Goal: Feedback & Contribution: Contribute content

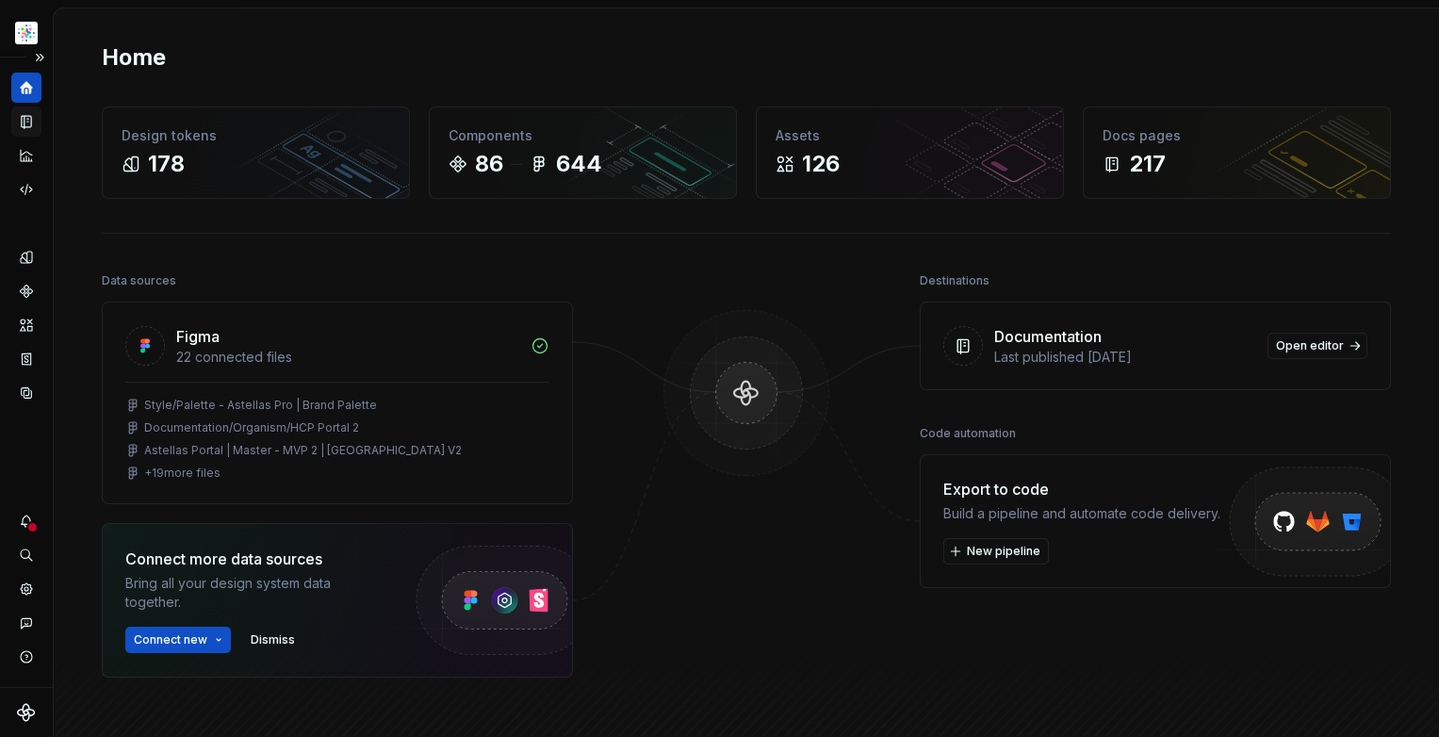
click at [27, 121] on icon "Documentation" at bounding box center [26, 122] width 9 height 12
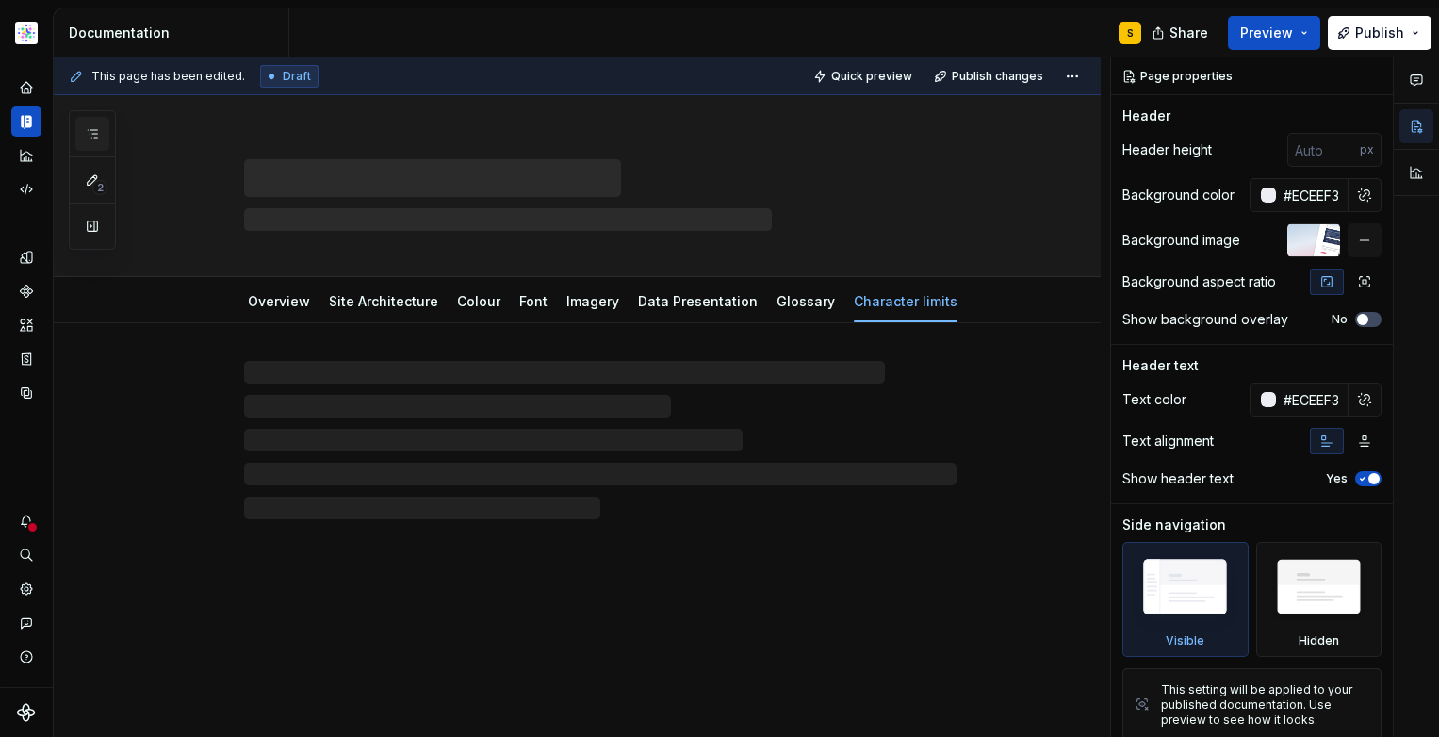
click at [97, 132] on icon "button" at bounding box center [92, 133] width 15 height 15
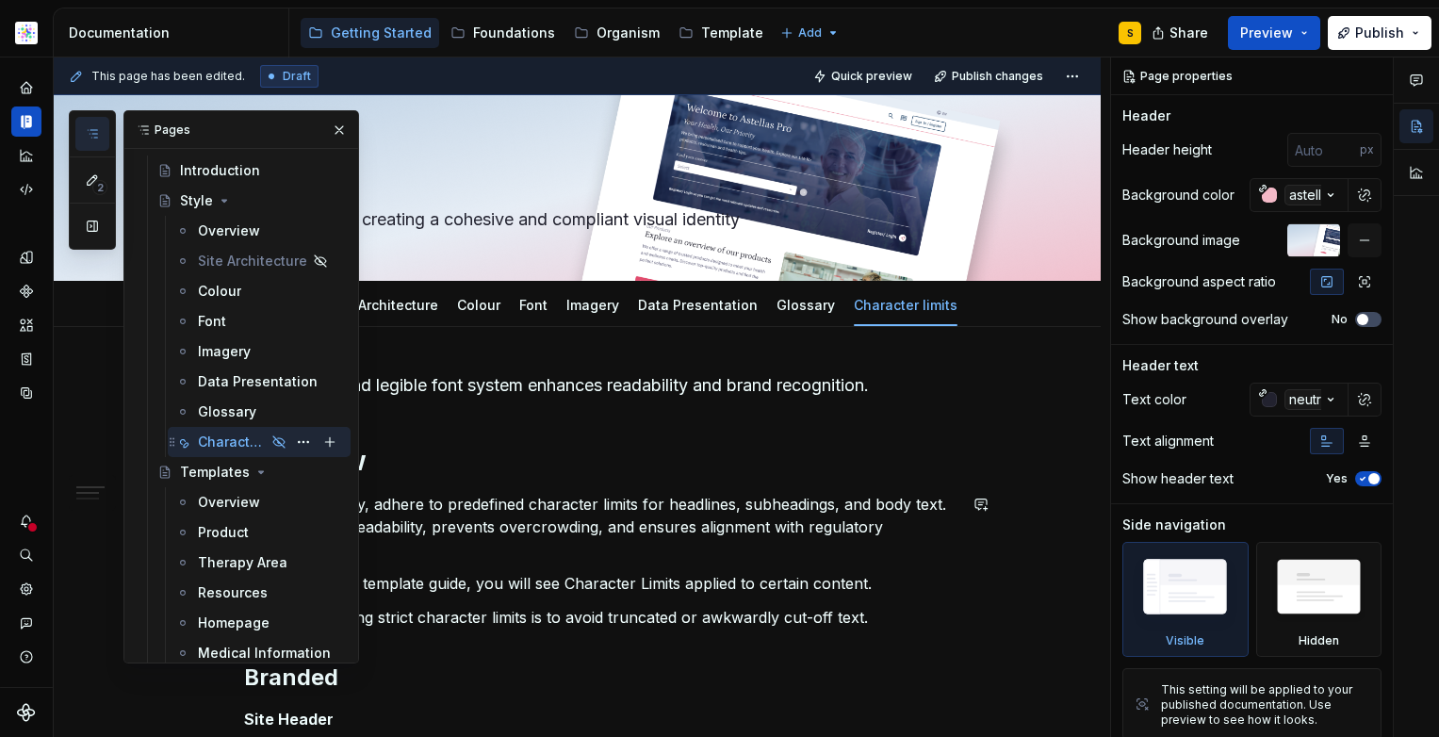
scroll to position [162, 0]
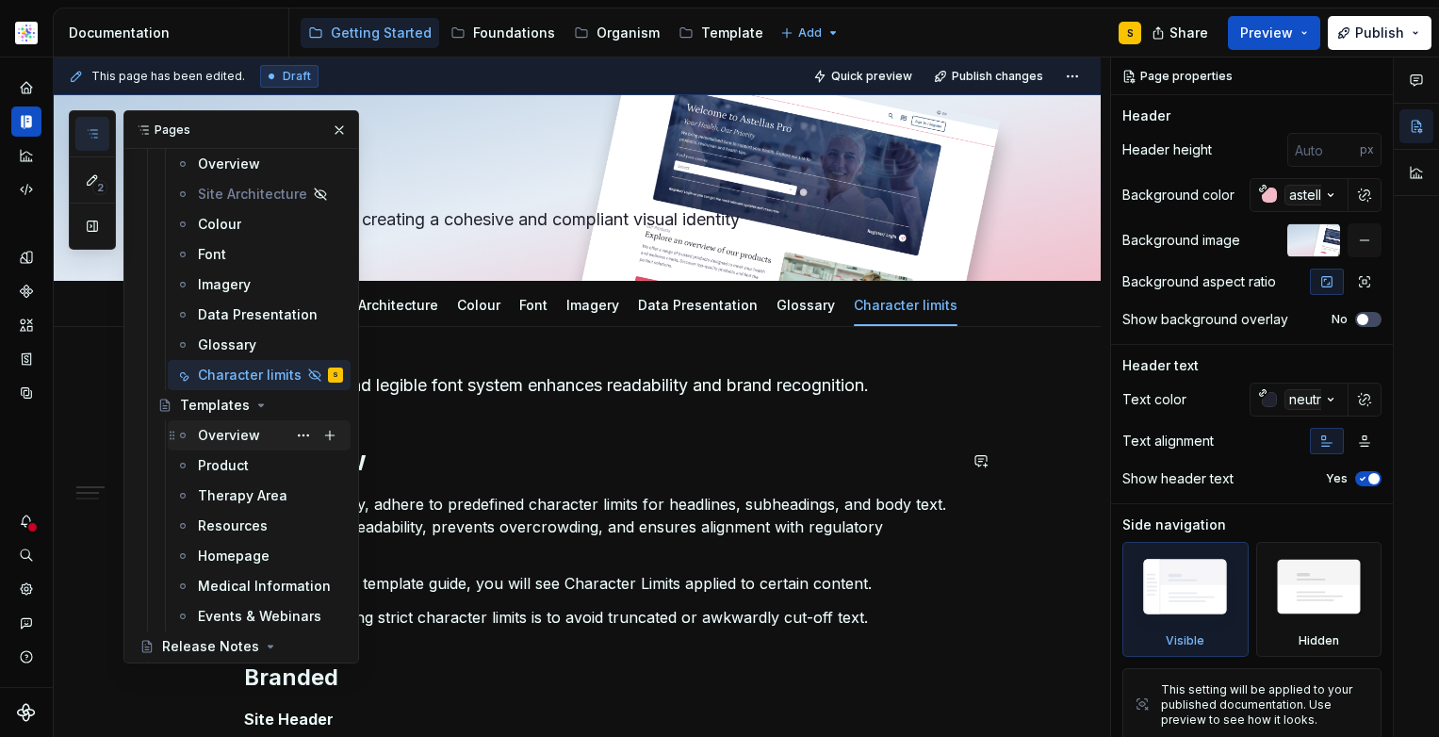
click at [236, 433] on div "Overview" at bounding box center [229, 435] width 62 height 19
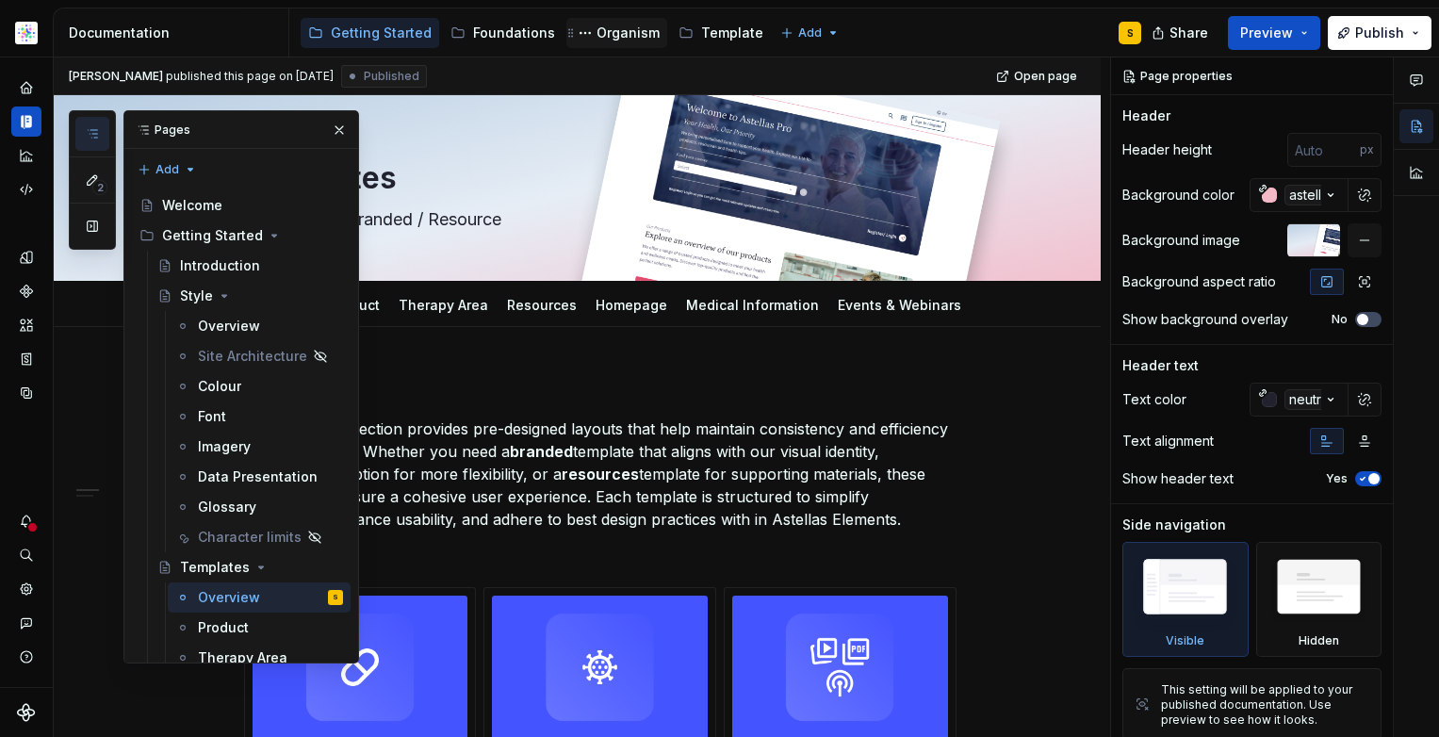
click at [620, 31] on div "Organism" at bounding box center [628, 33] width 63 height 19
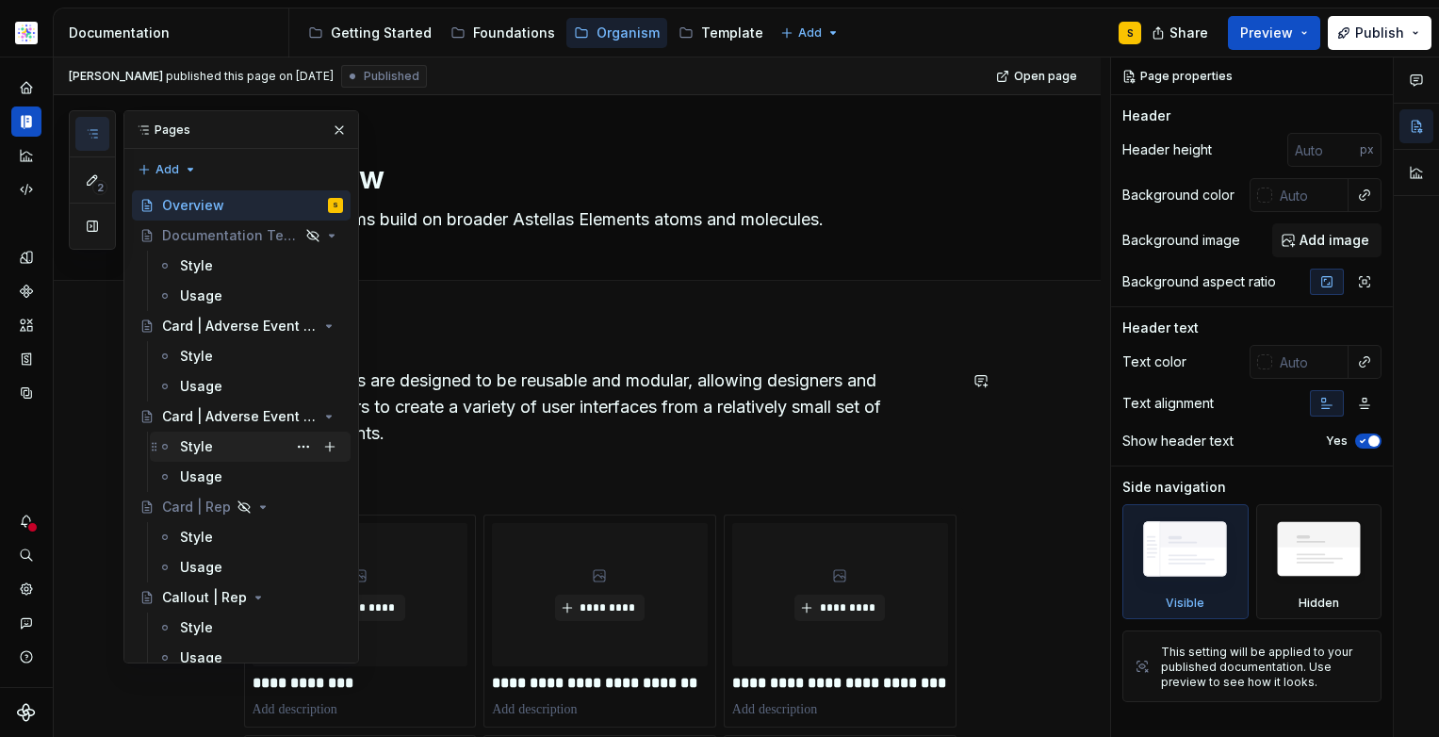
click at [204, 447] on div "Style" at bounding box center [196, 446] width 33 height 19
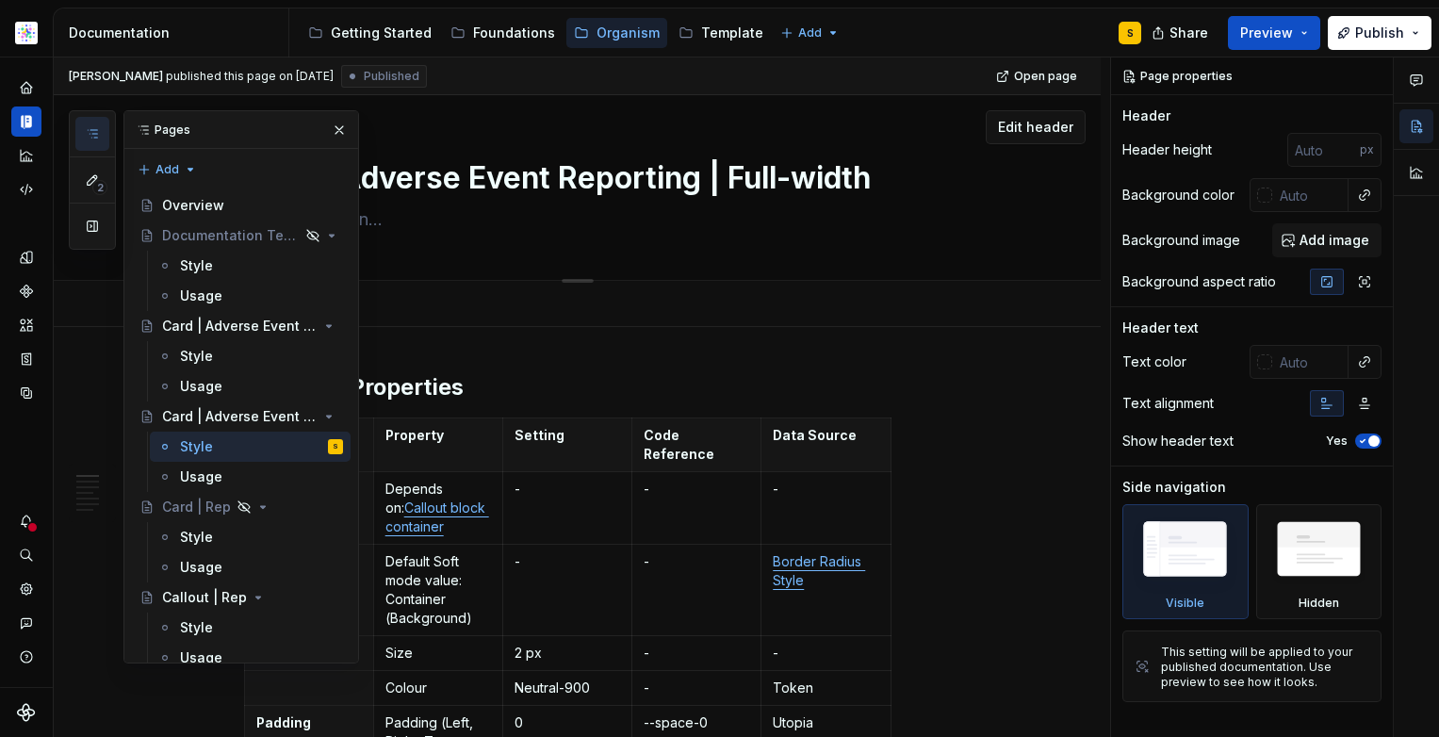
click at [337, 125] on button "button" at bounding box center [339, 130] width 26 height 26
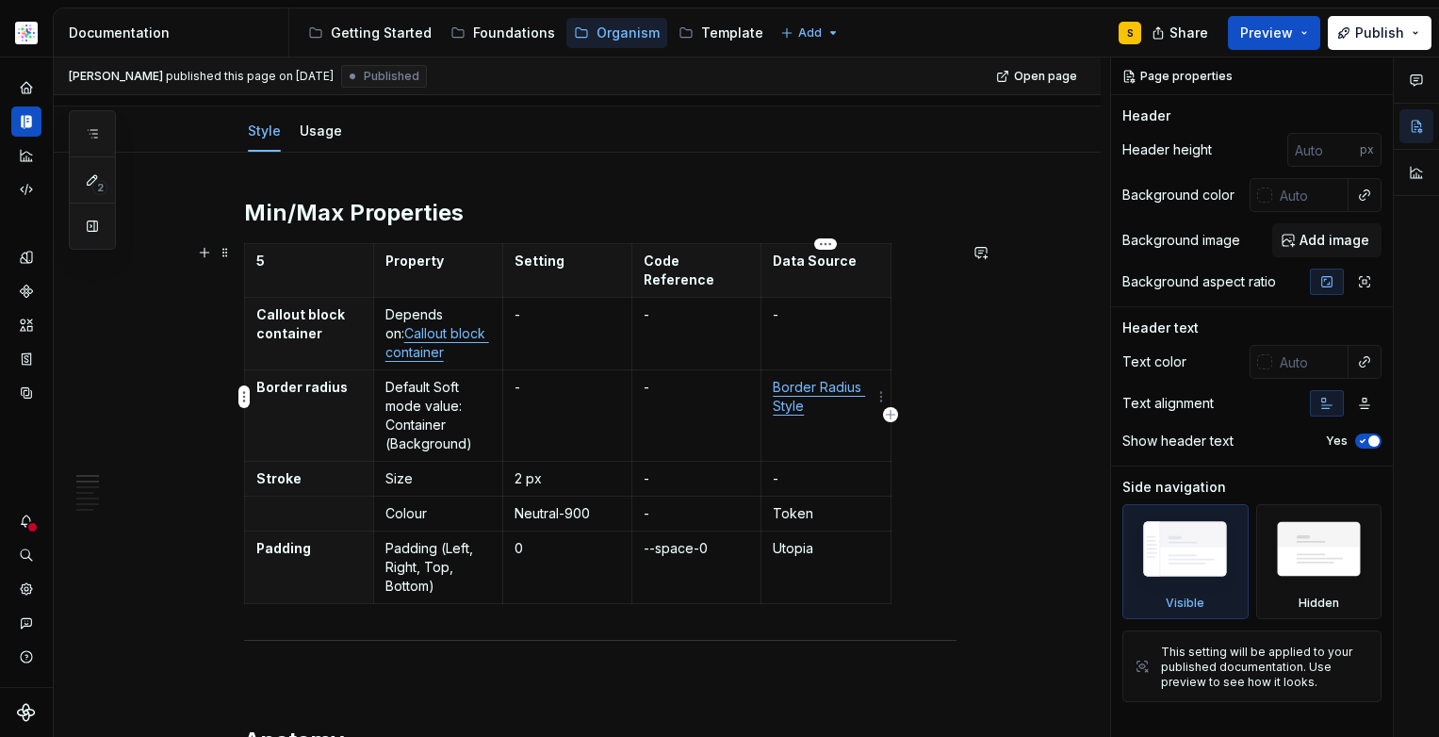
scroll to position [177, 0]
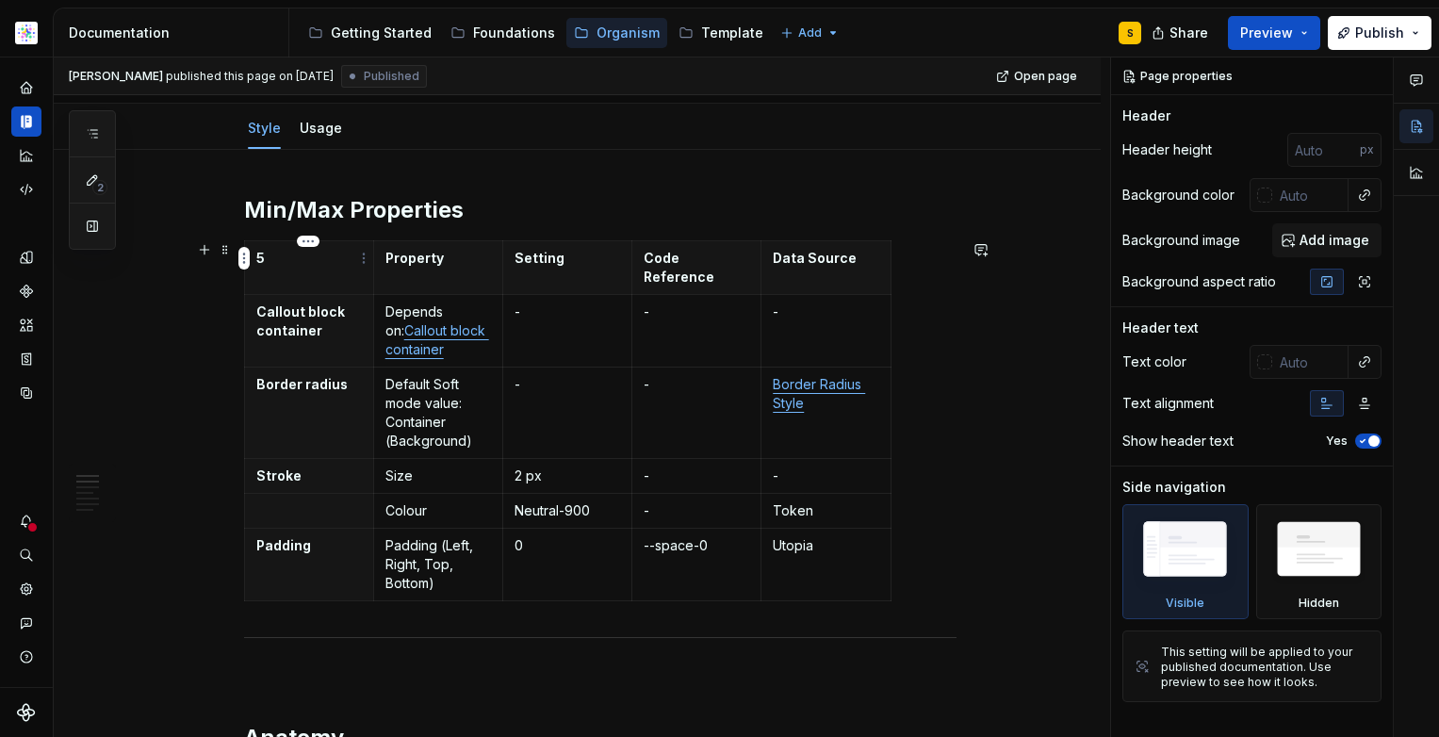
click at [311, 260] on p "5" at bounding box center [309, 258] width 106 height 19
type textarea "*"
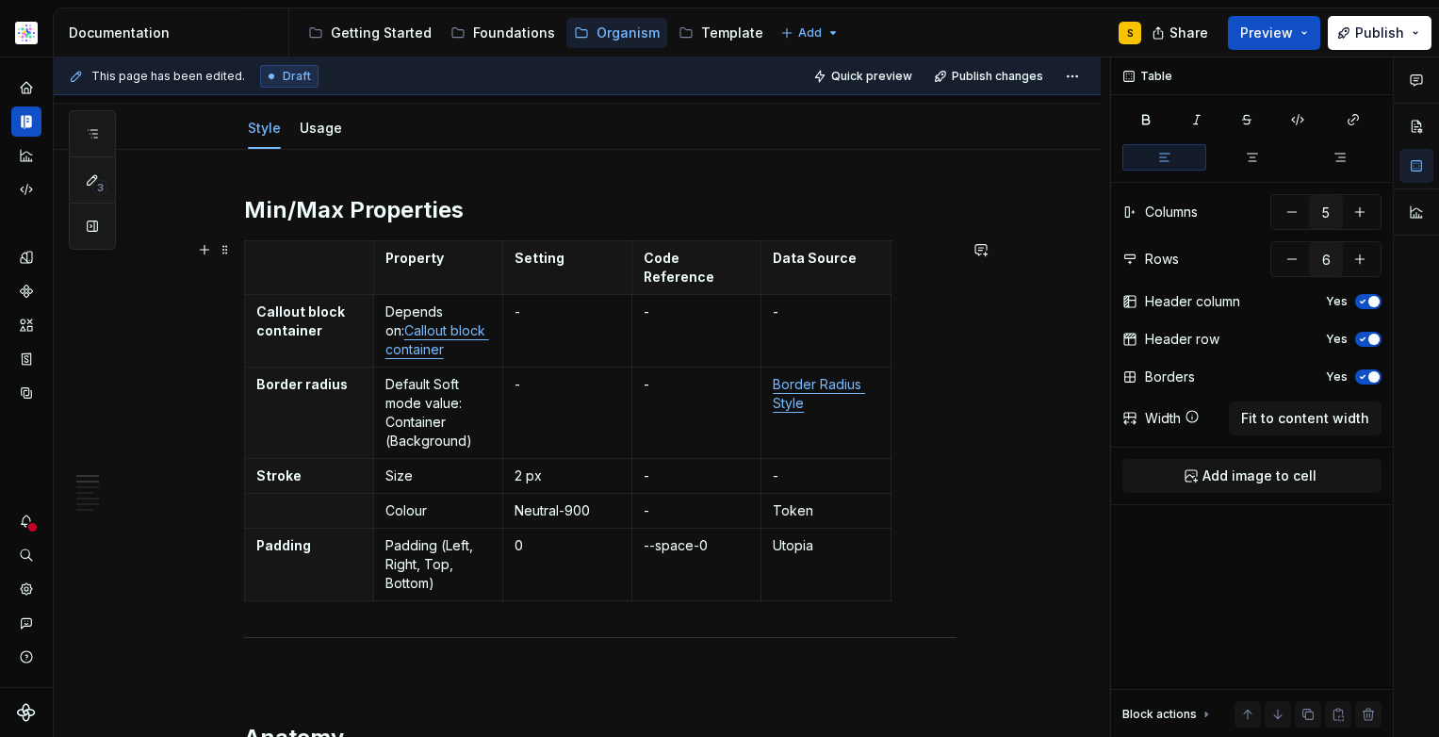
click at [1033, 427] on div "This page has been edited. Draft Quick preview Publish changes Card | Adverse E…" at bounding box center [582, 397] width 1056 height 680
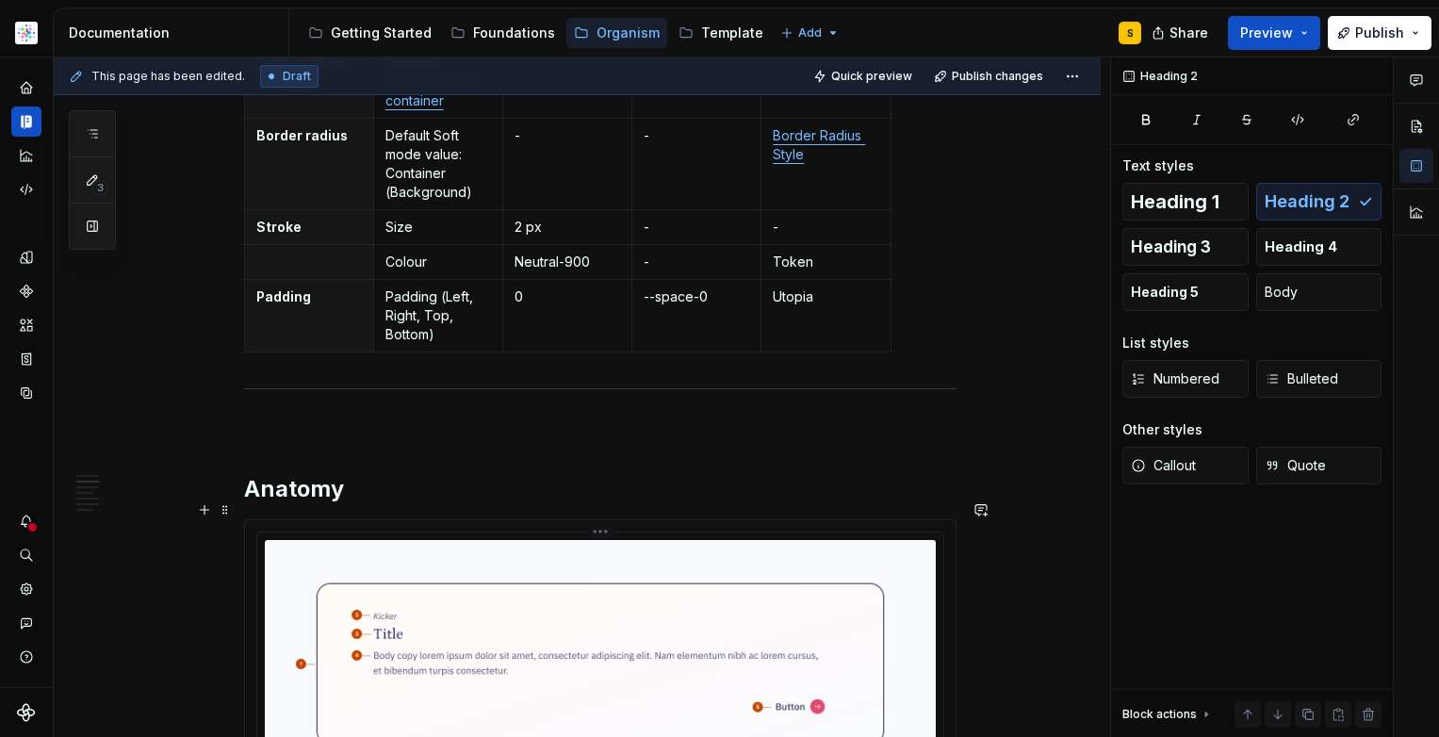
scroll to position [381, 0]
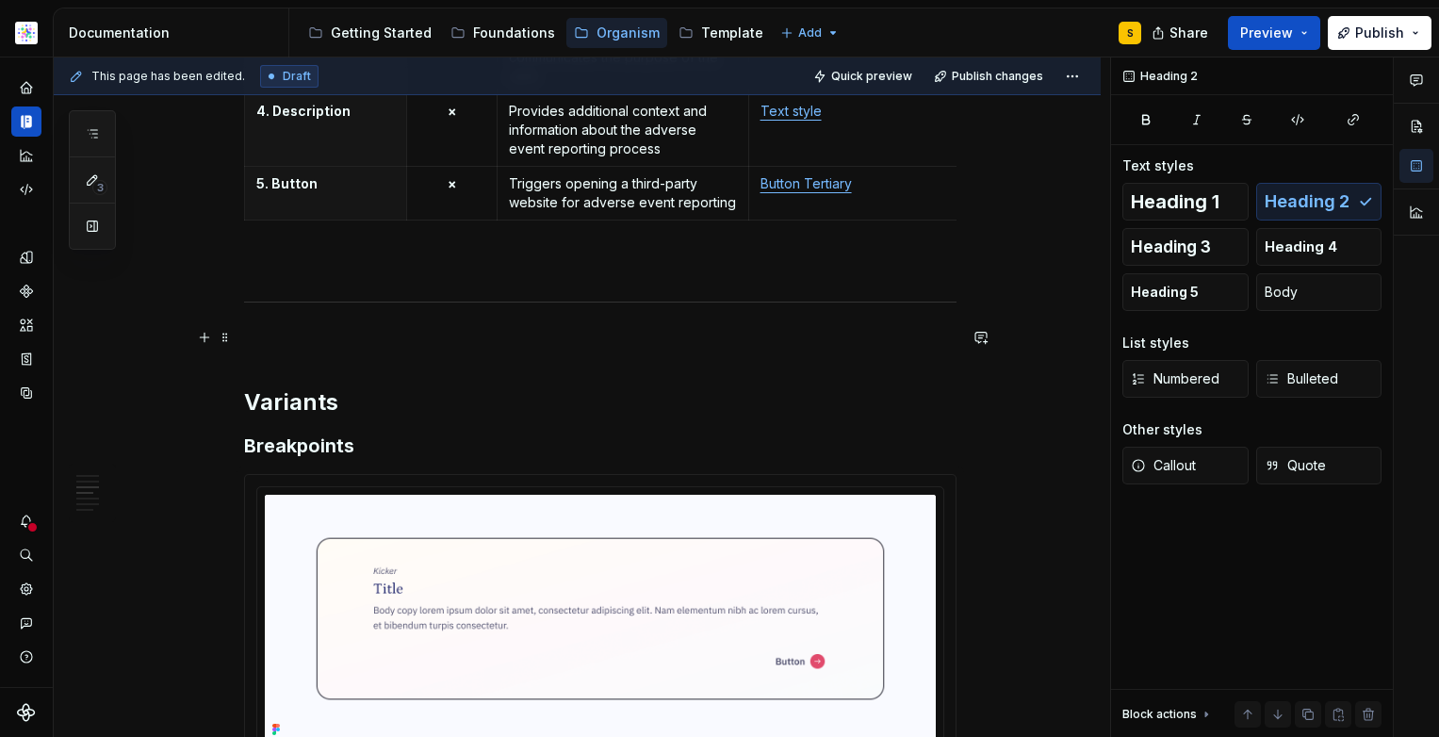
scroll to position [1410, 0]
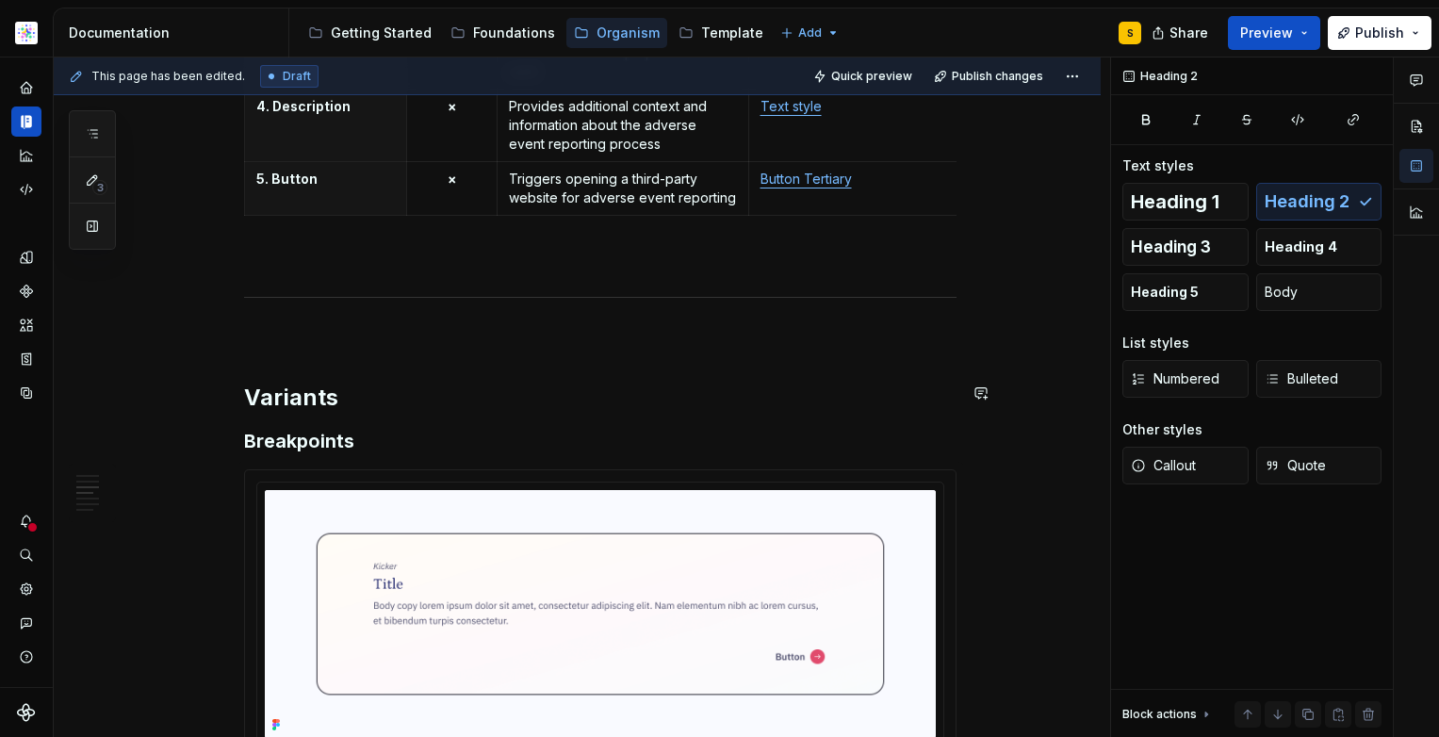
click at [394, 338] on p at bounding box center [600, 337] width 712 height 23
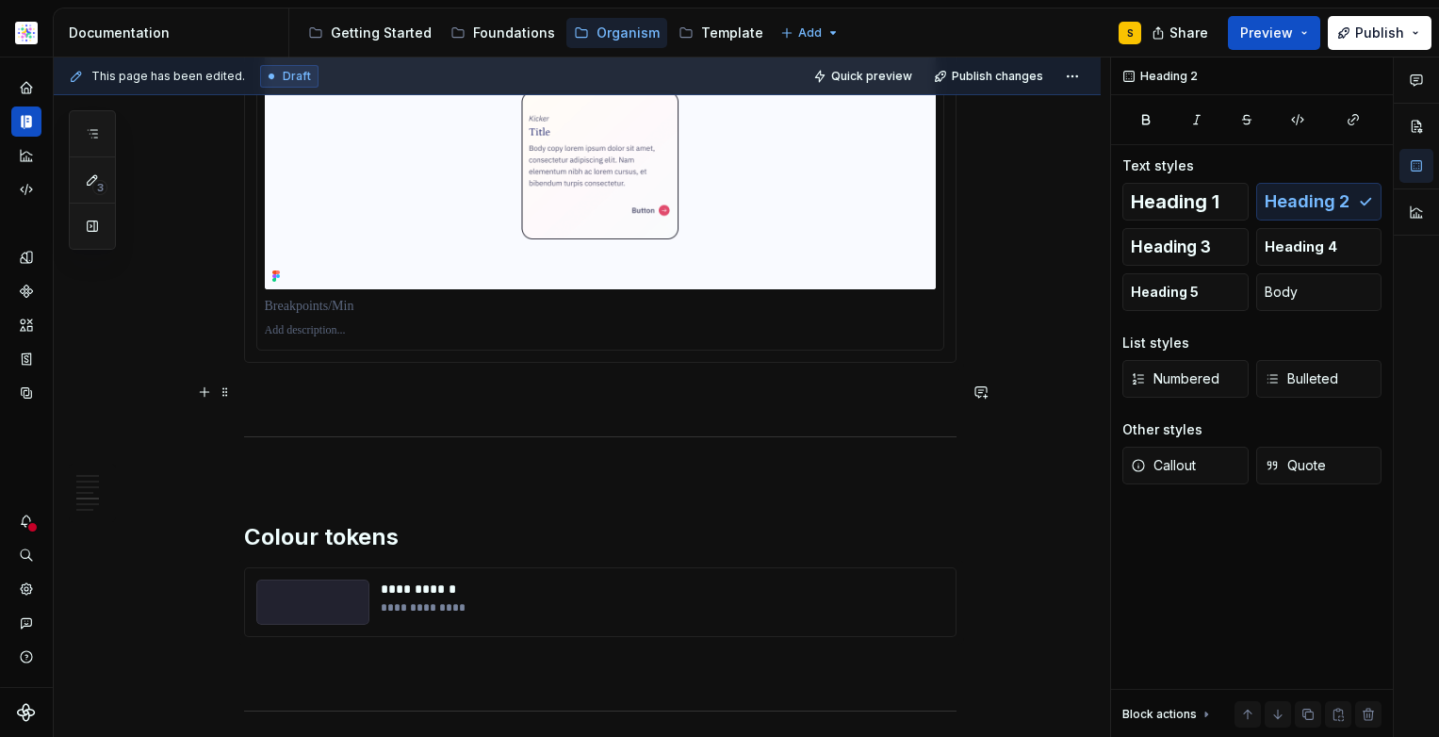
scroll to position [2145, 0]
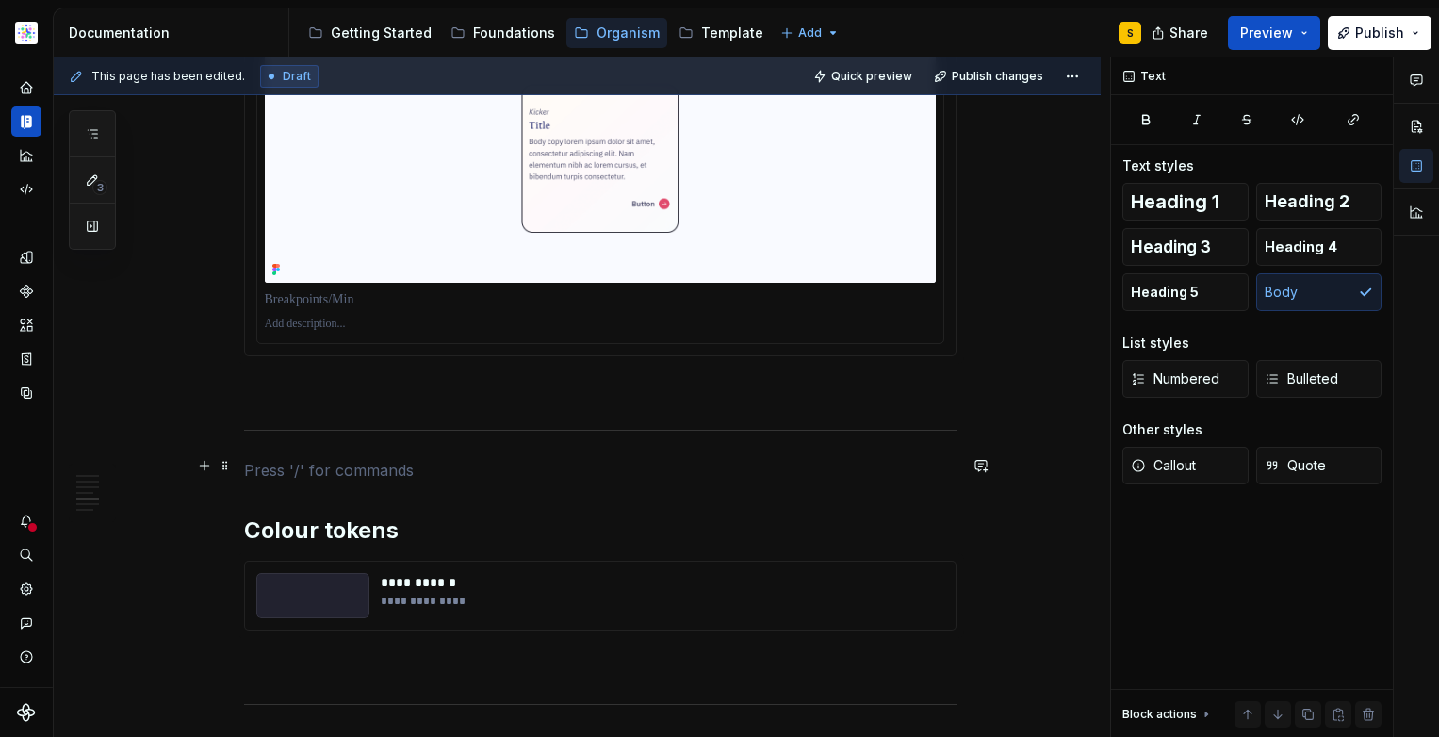
click at [333, 459] on p at bounding box center [600, 470] width 712 height 23
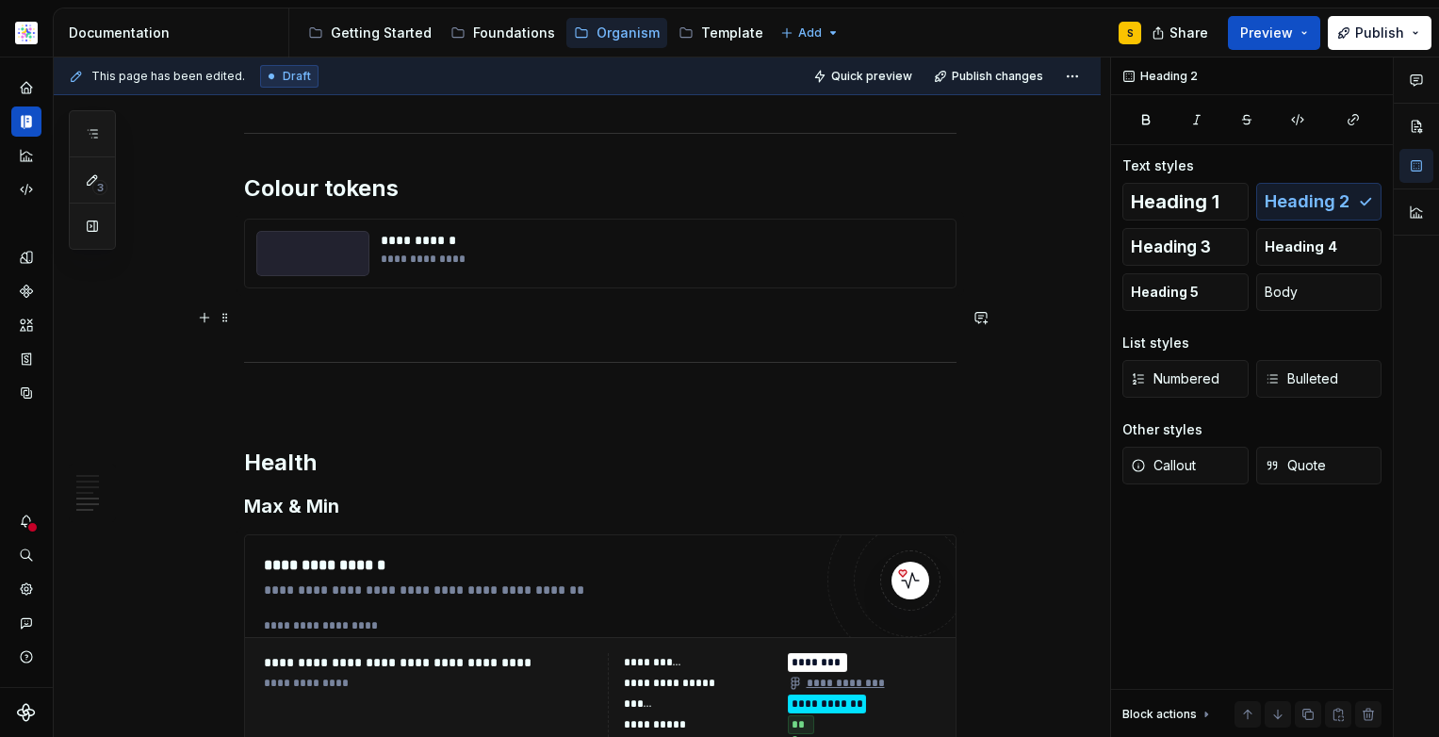
scroll to position [2443, 0]
click at [398, 394] on p at bounding box center [600, 401] width 712 height 23
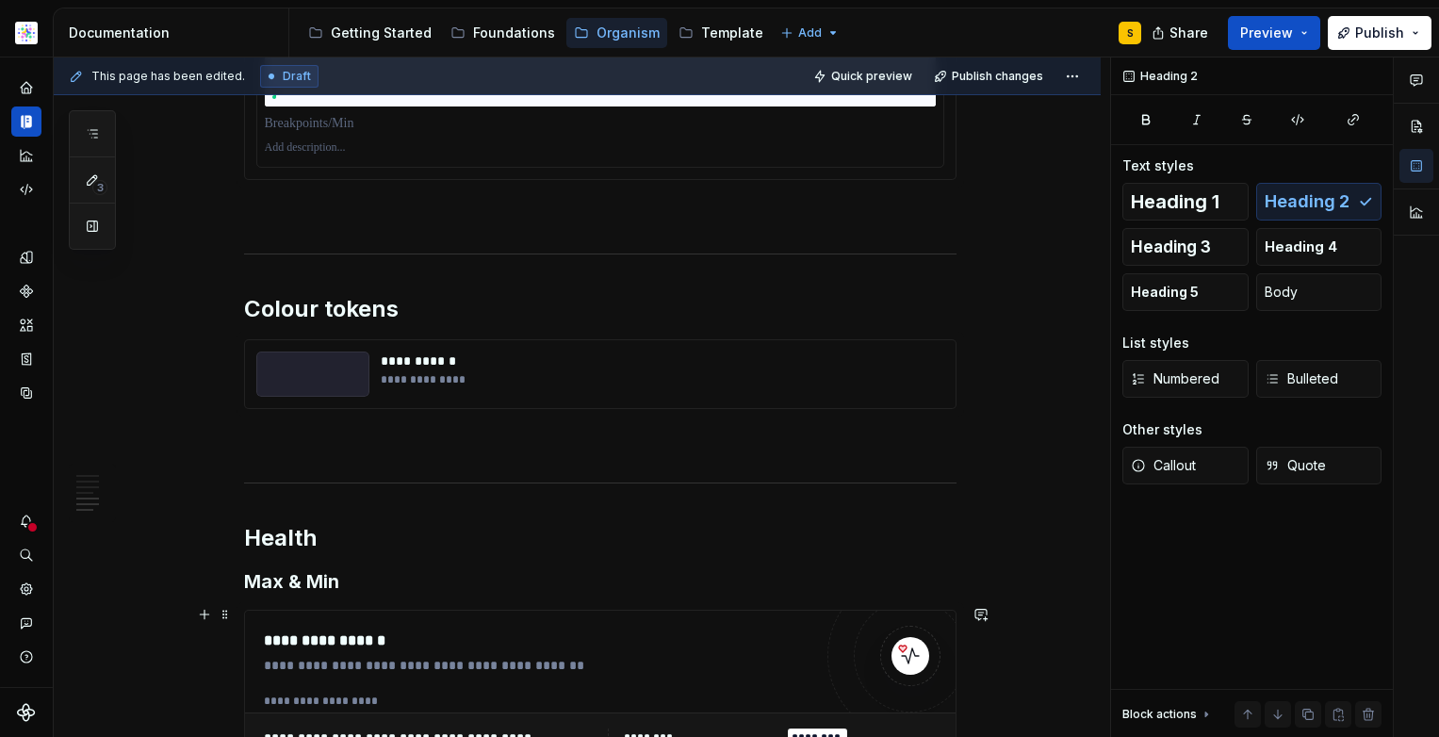
scroll to position [2320, 0]
click at [379, 434] on p at bounding box center [600, 444] width 712 height 23
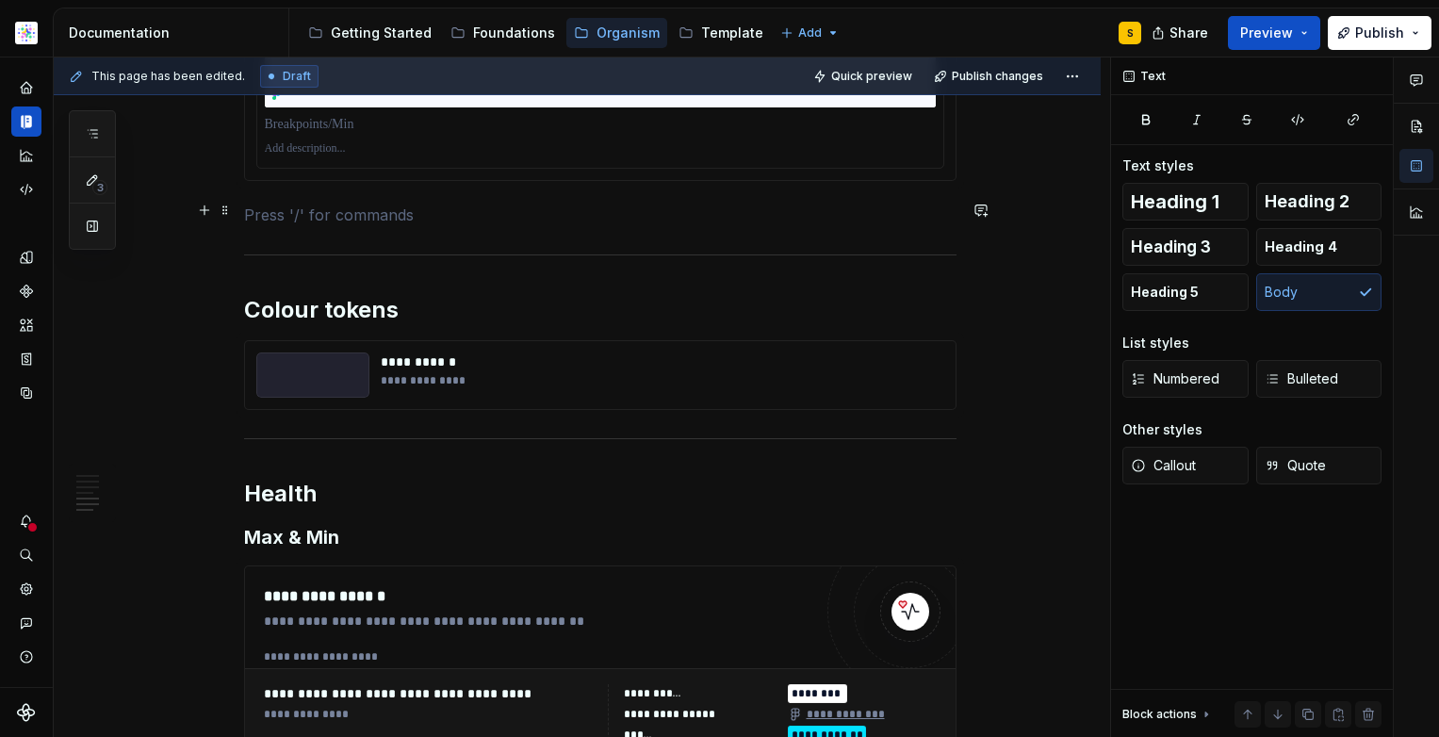
click at [341, 210] on p at bounding box center [600, 215] width 712 height 23
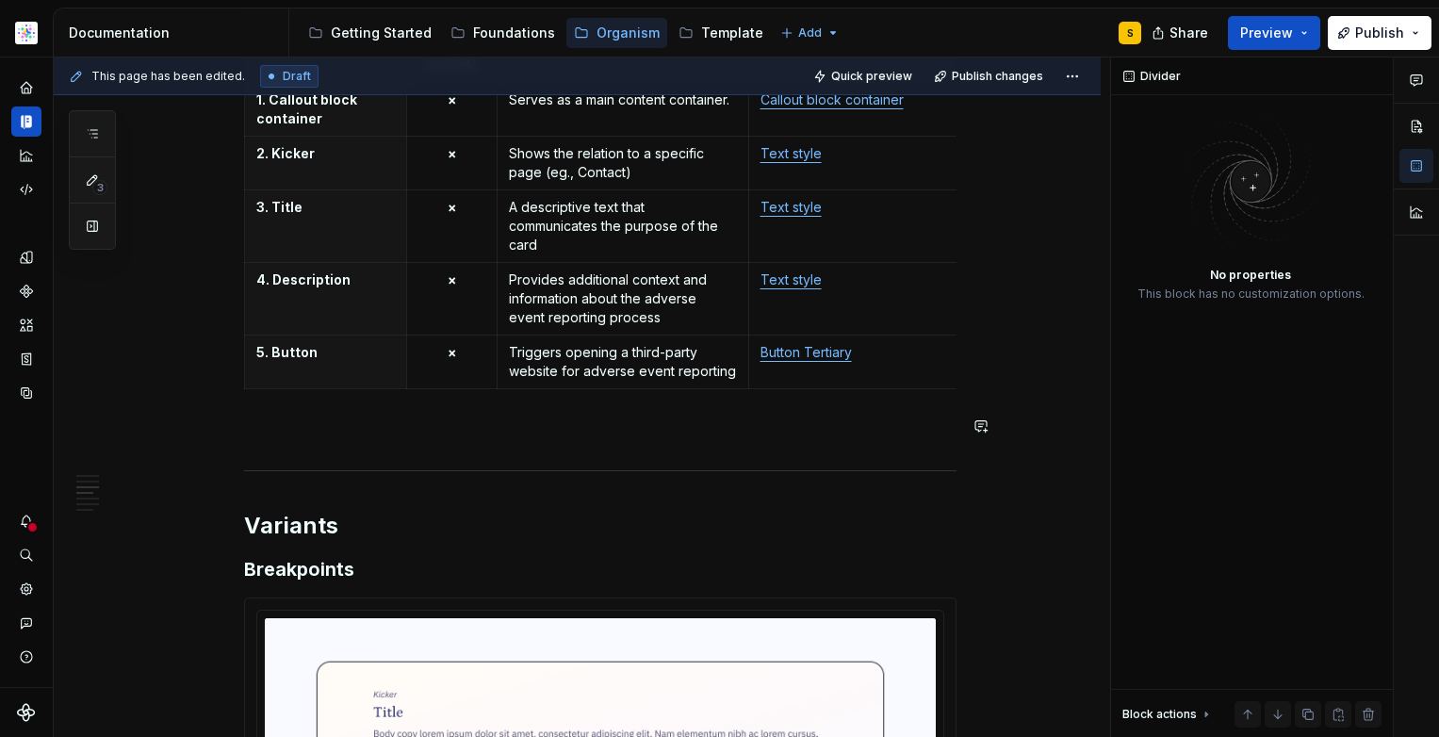
scroll to position [1231, 0]
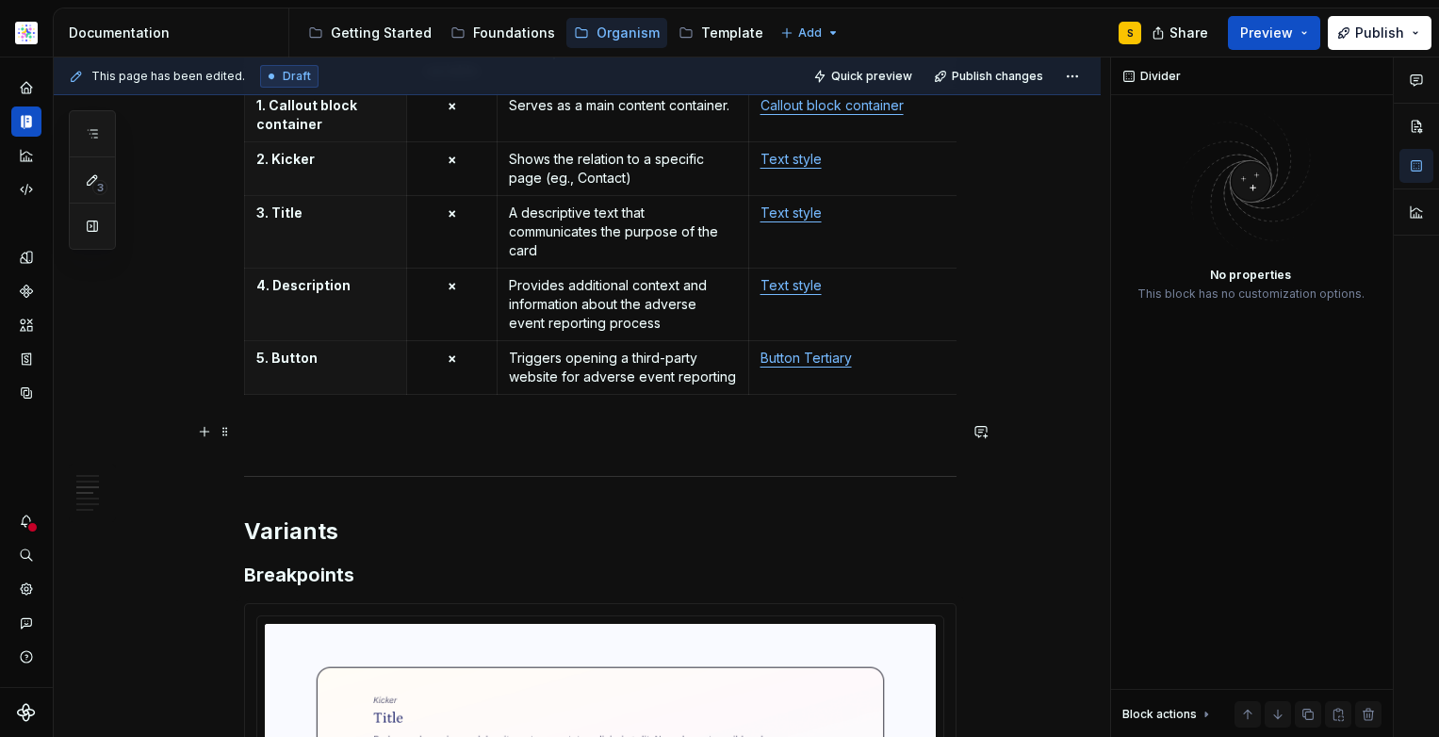
click at [285, 429] on p at bounding box center [600, 436] width 712 height 23
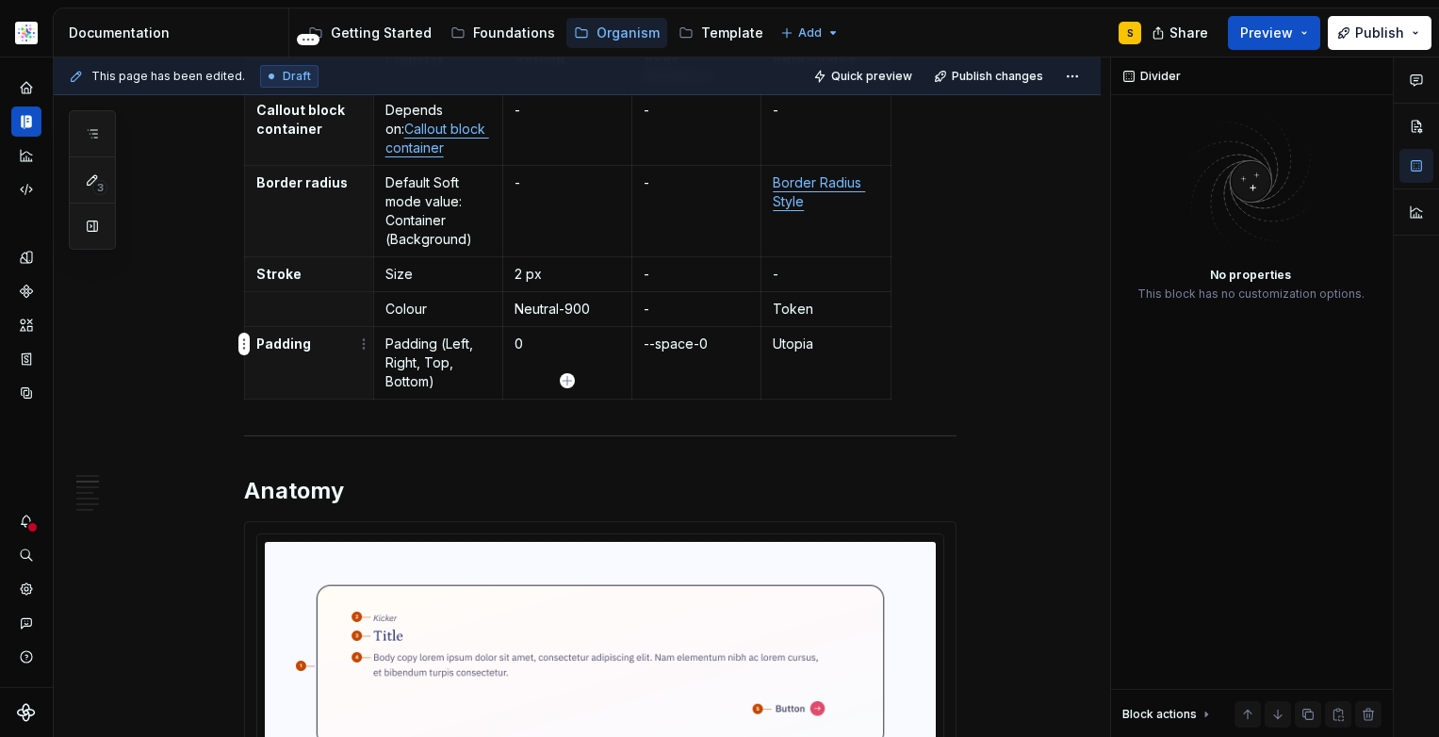
scroll to position [0, 0]
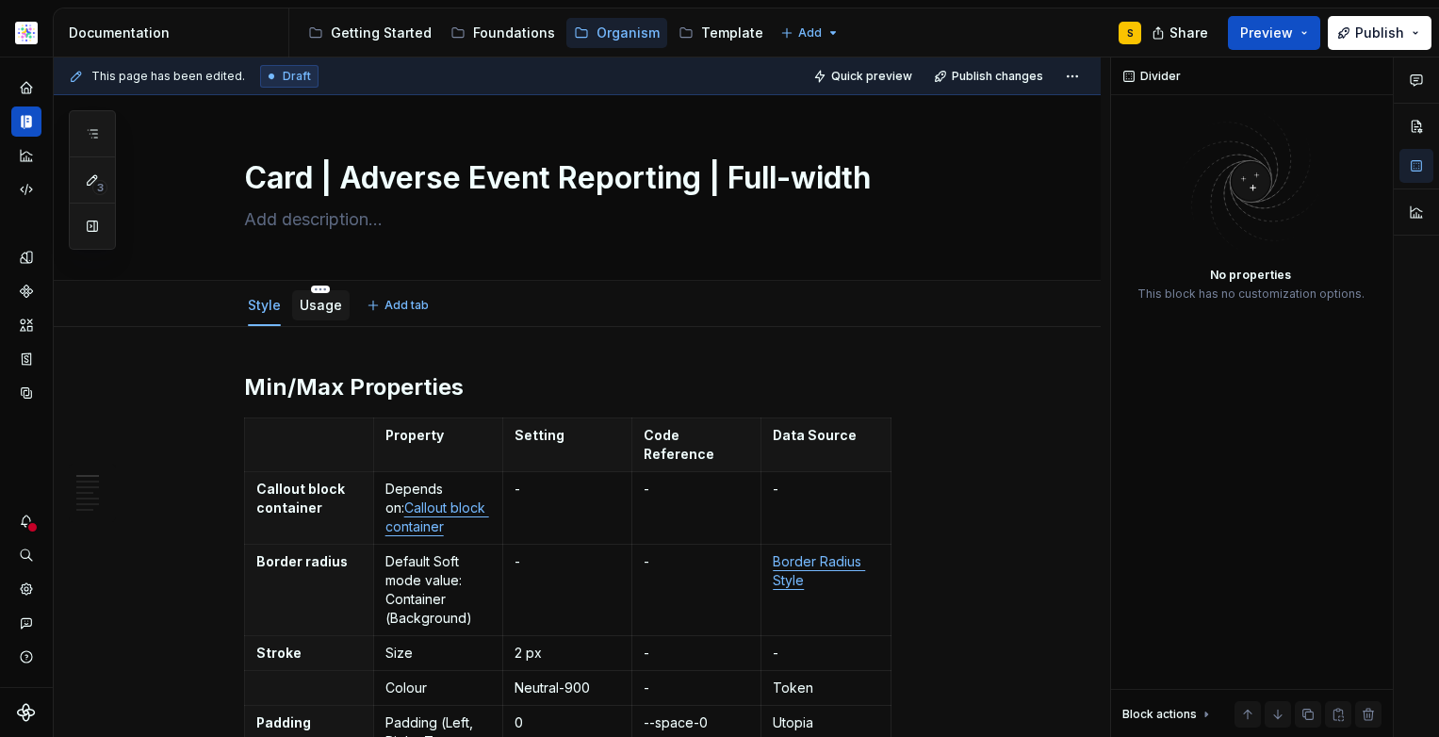
click at [322, 305] on link "Usage" at bounding box center [321, 305] width 42 height 16
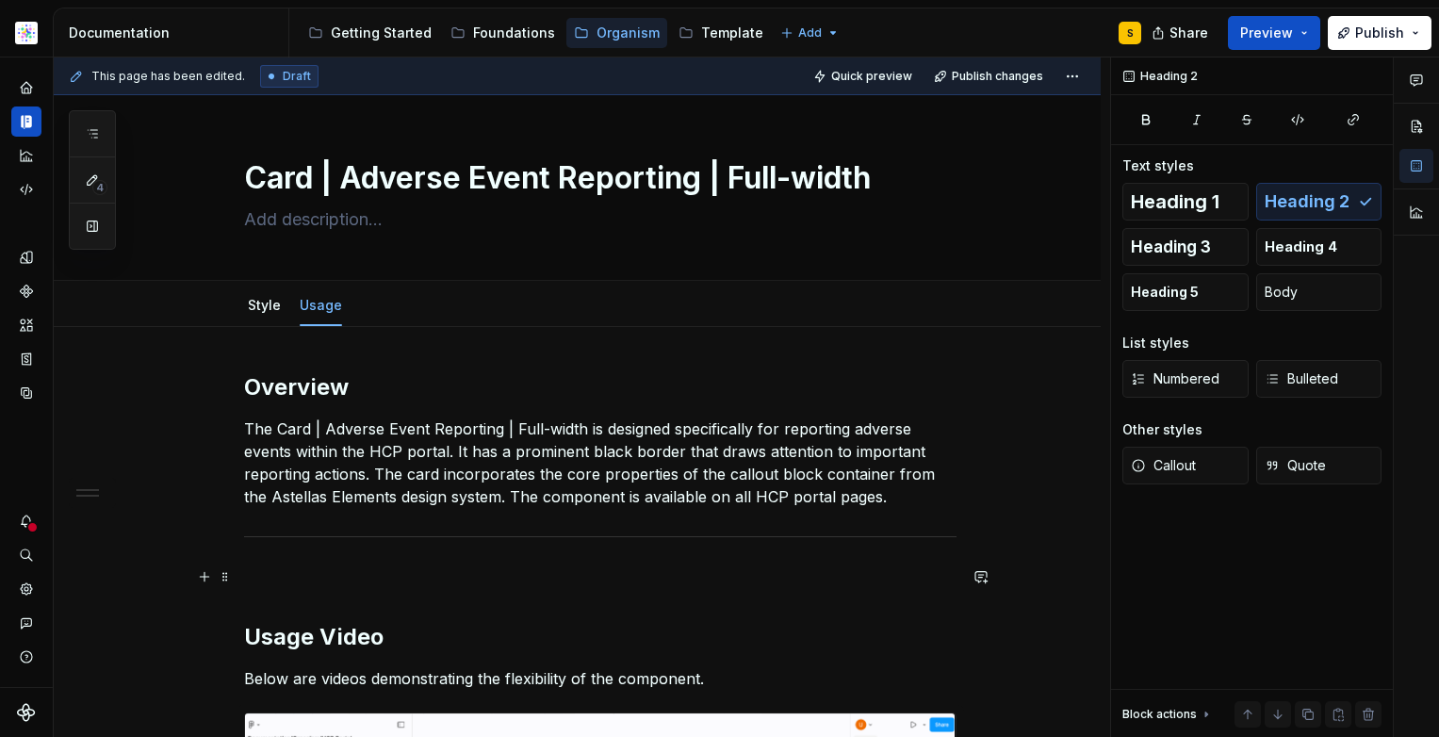
click at [320, 573] on p at bounding box center [600, 576] width 712 height 23
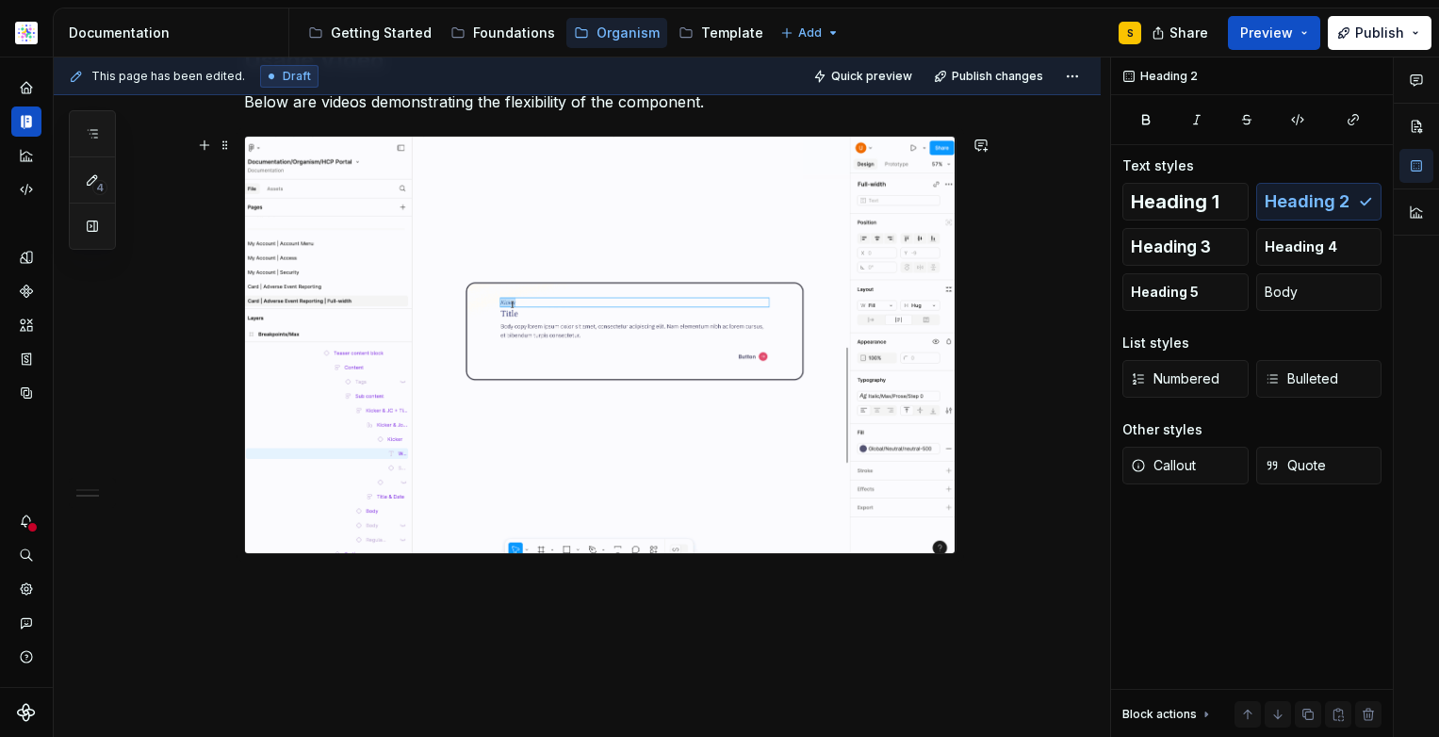
scroll to position [592, 0]
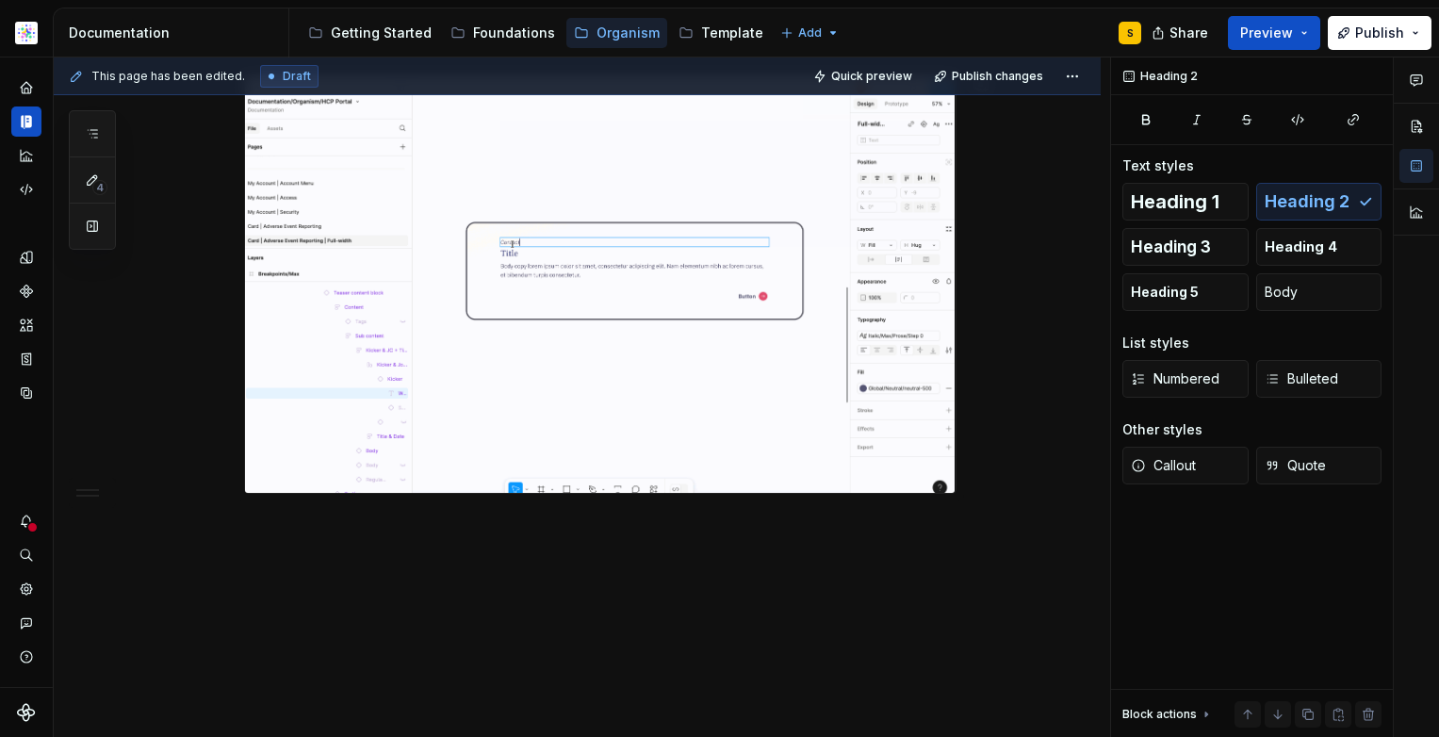
click at [339, 595] on div "Overview The Card | Adverse Event Reporting | Full-width is designed specifical…" at bounding box center [577, 236] width 1047 height 1003
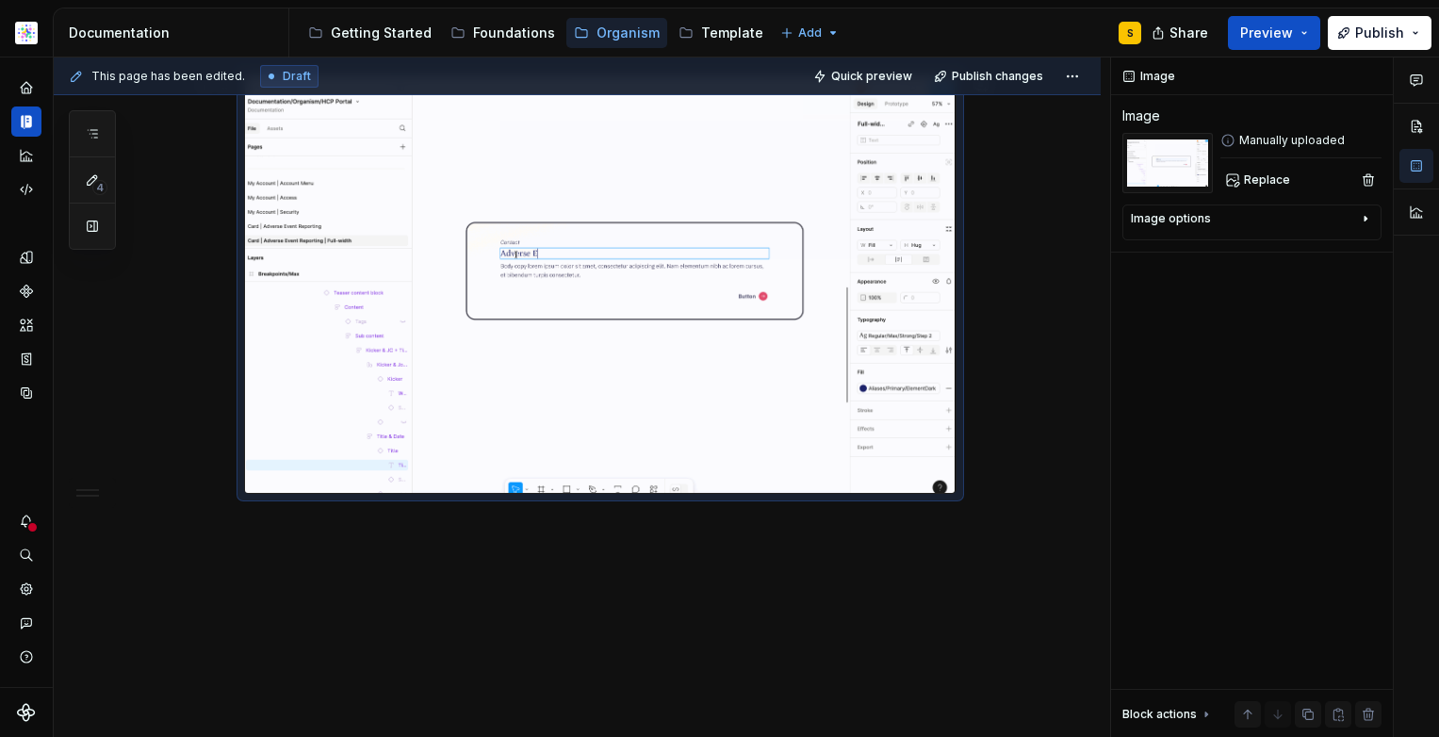
scroll to position [0, 0]
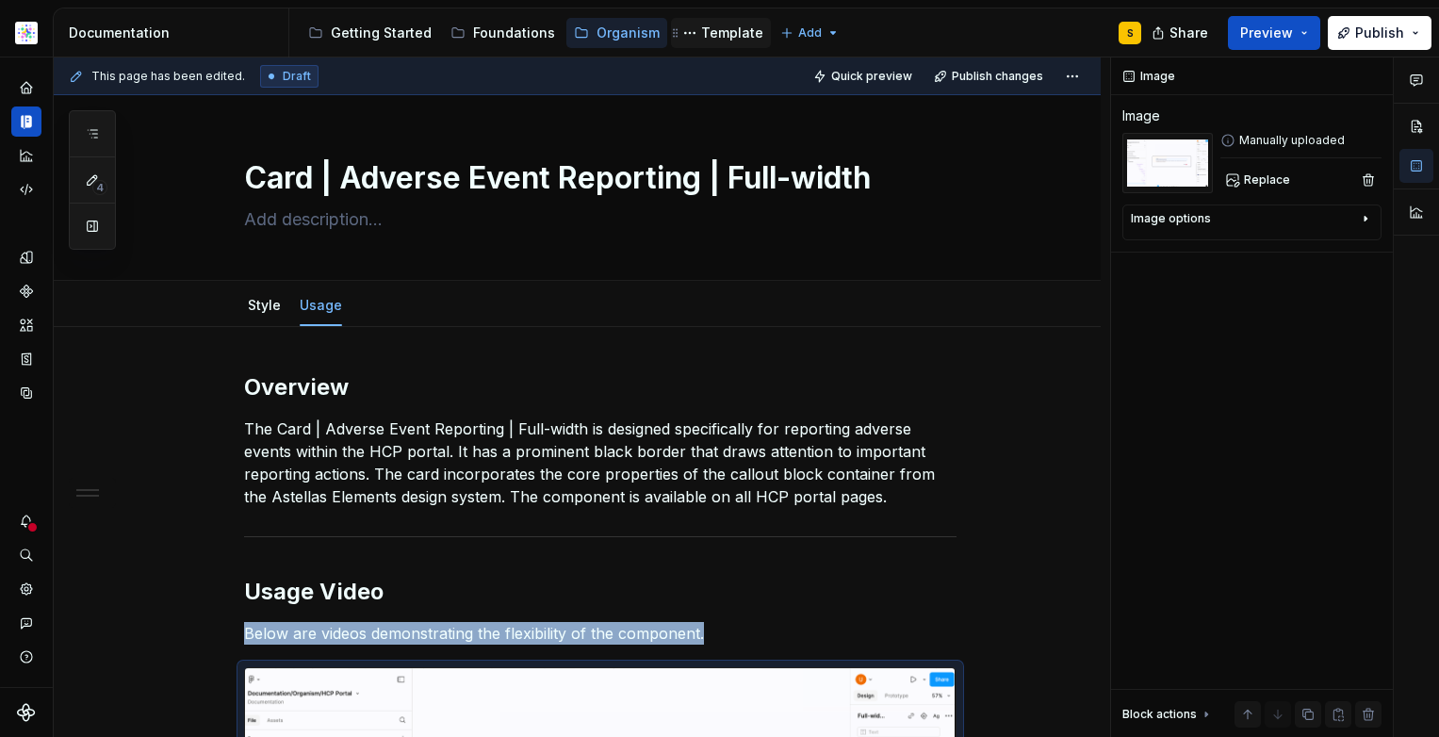
click at [701, 32] on div "Template" at bounding box center [732, 33] width 62 height 19
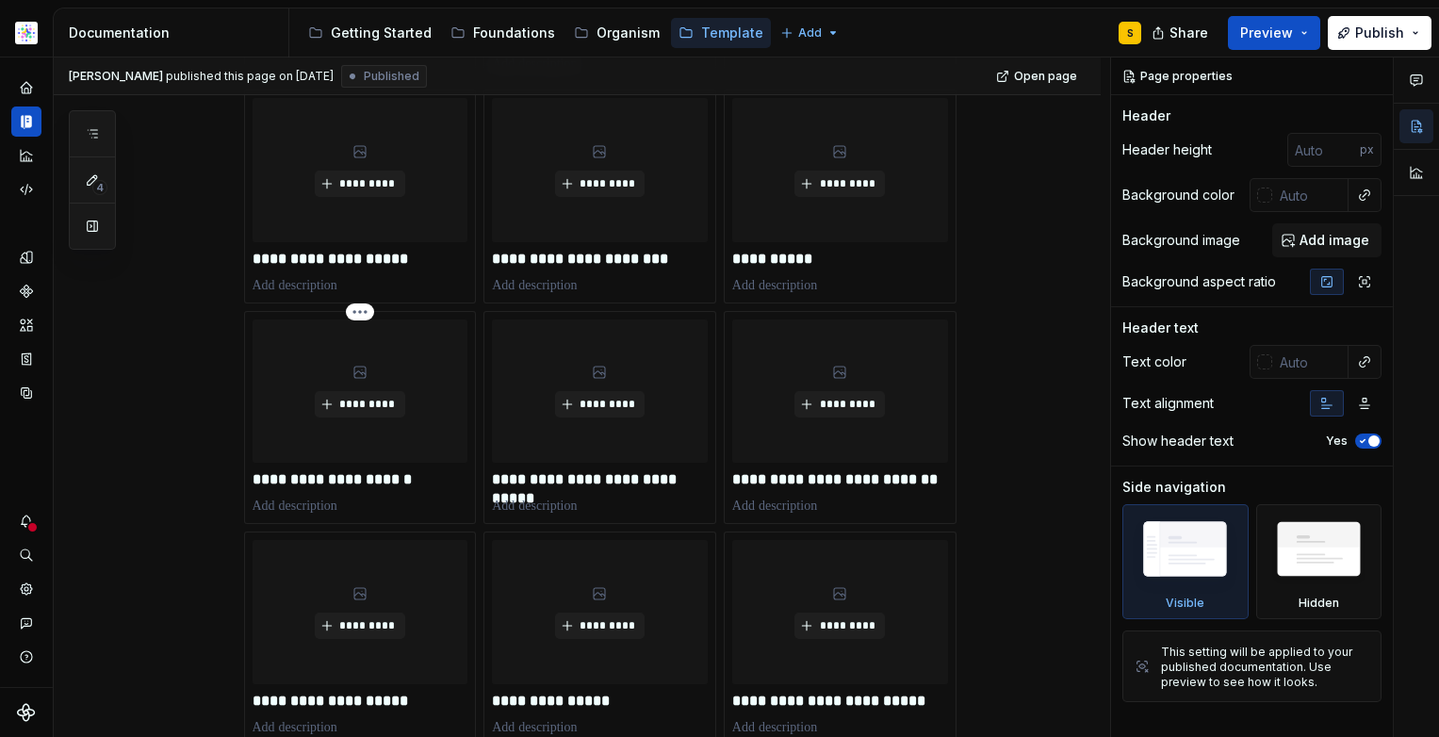
scroll to position [663, 0]
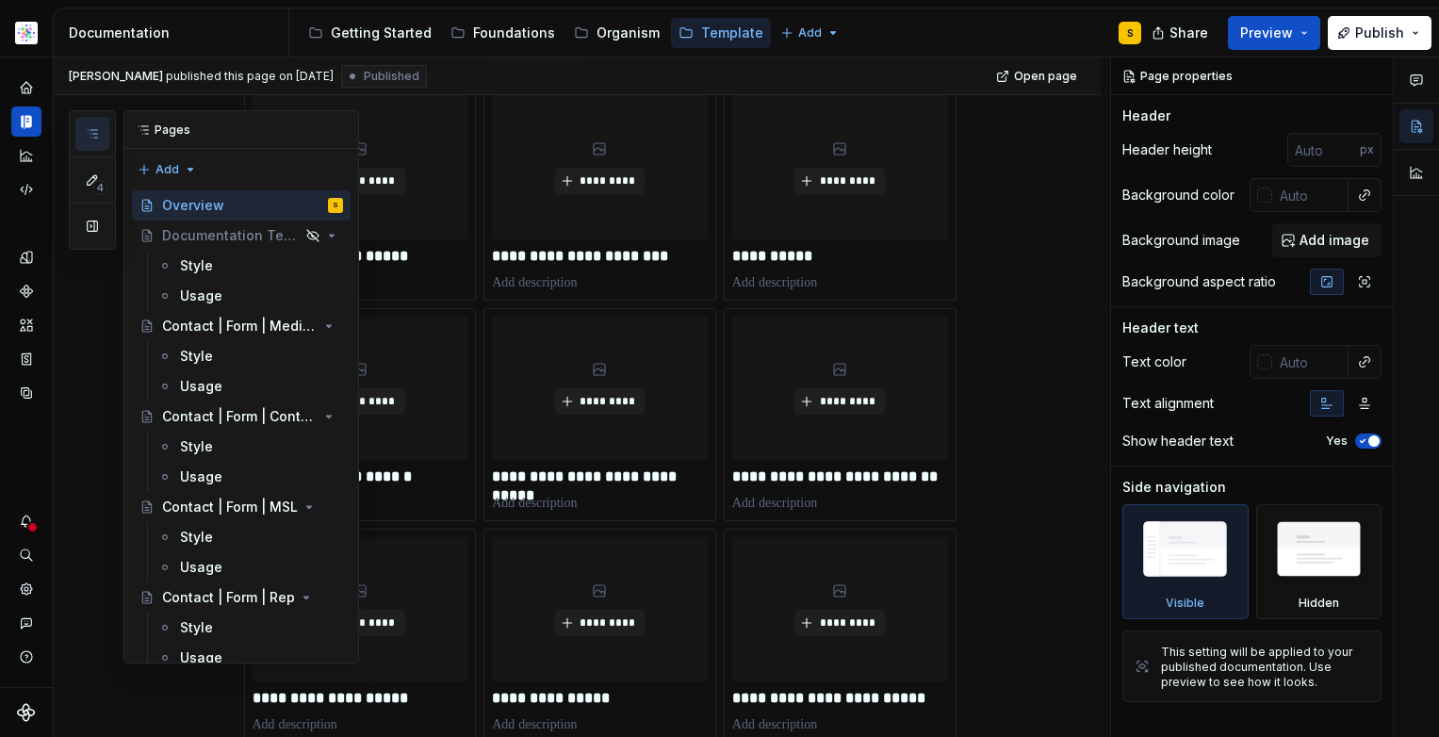
click at [102, 136] on button "button" at bounding box center [92, 134] width 34 height 34
click at [241, 359] on div "Style" at bounding box center [261, 356] width 163 height 26
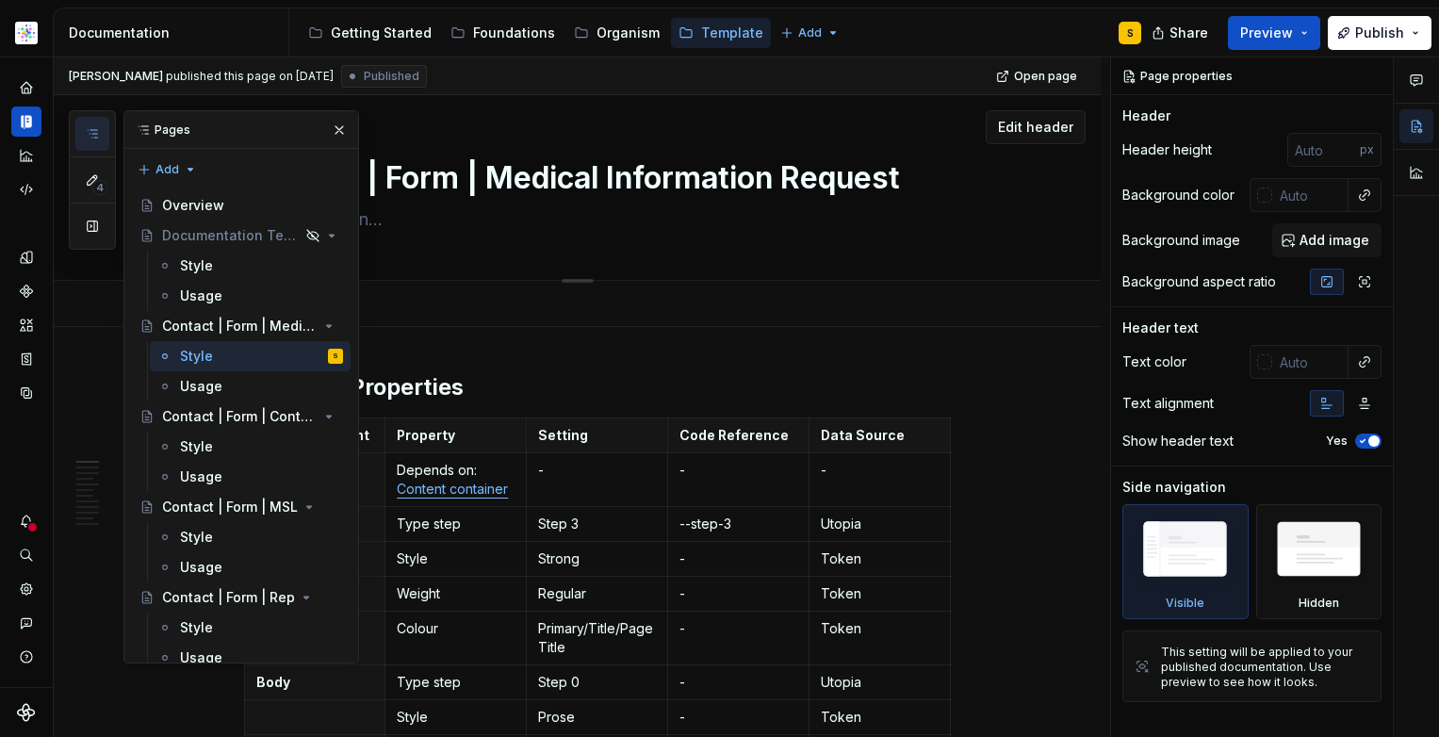
click at [330, 133] on button "button" at bounding box center [339, 130] width 26 height 26
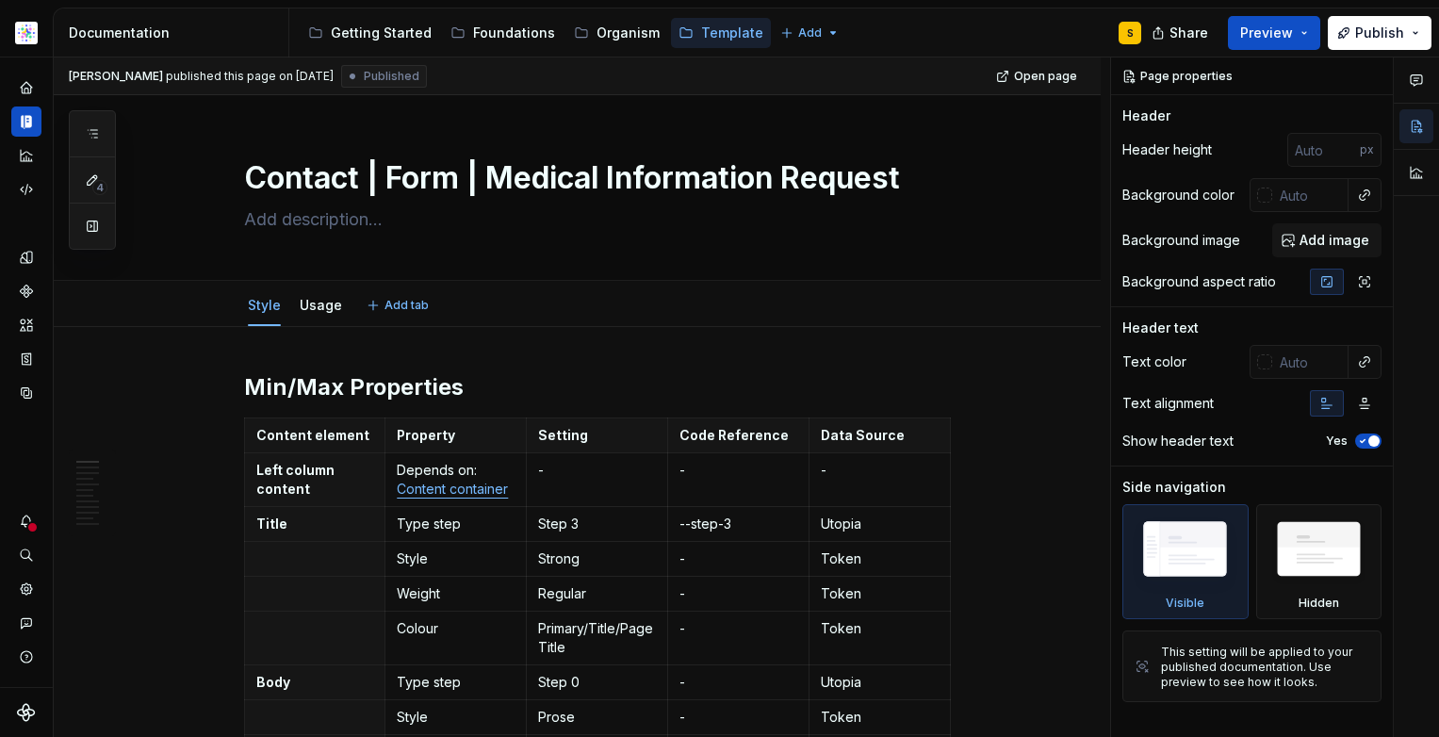
type textarea "*"
